Goal: Information Seeking & Learning: Learn about a topic

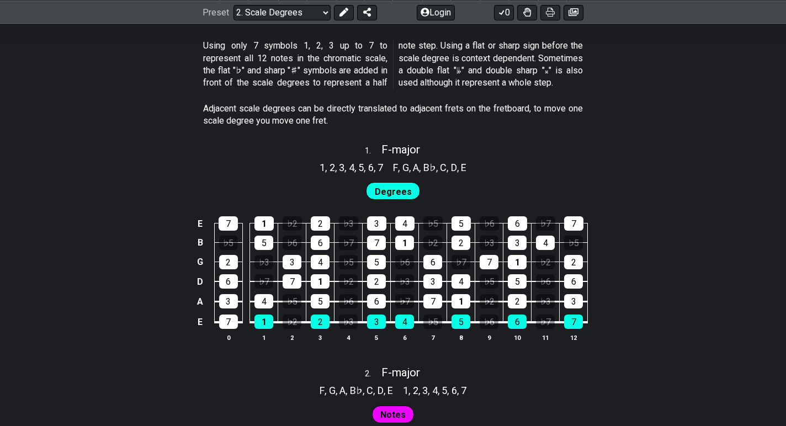
scroll to position [665, 0]
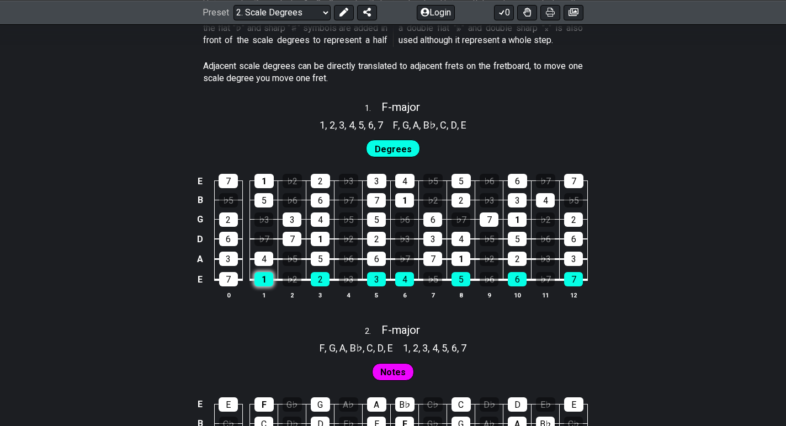
click at [260, 273] on div "1" at bounding box center [263, 279] width 19 height 14
click at [268, 242] on td "4" at bounding box center [264, 249] width 28 height 20
click at [267, 252] on div "4" at bounding box center [263, 259] width 19 height 14
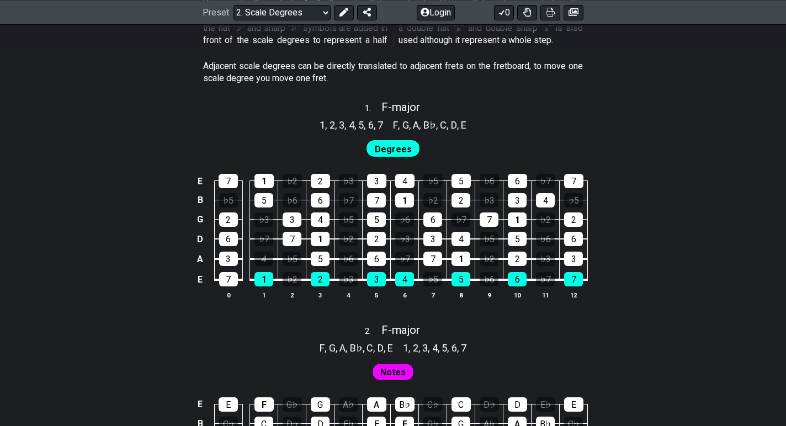
click at [238, 247] on td "3" at bounding box center [228, 249] width 28 height 20
click at [226, 252] on div "3" at bounding box center [228, 259] width 19 height 14
click at [267, 254] on div "4" at bounding box center [263, 259] width 19 height 14
click at [242, 249] on td "3" at bounding box center [228, 249] width 28 height 20
click at [232, 252] on div "3" at bounding box center [228, 259] width 19 height 14
